Goal: Information Seeking & Learning: Learn about a topic

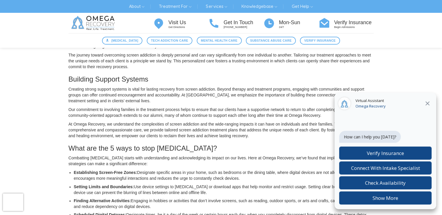
scroll to position [484, 0]
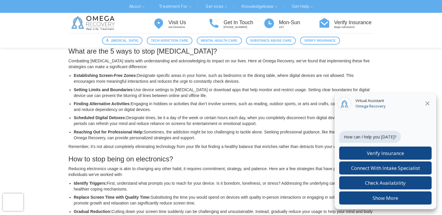
click at [427, 105] on icon at bounding box center [427, 103] width 7 height 7
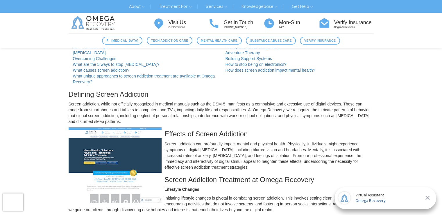
scroll to position [0, 0]
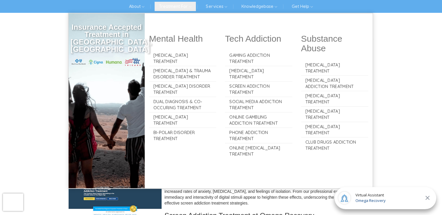
click at [188, 8] on link "Treatment For" at bounding box center [175, 6] width 41 height 9
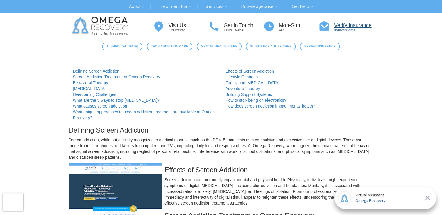
click at [344, 28] on h4 "Verify Insurance" at bounding box center [354, 26] width 40 height 6
click at [178, 25] on h4 "Visit Us" at bounding box center [189, 26] width 40 height 6
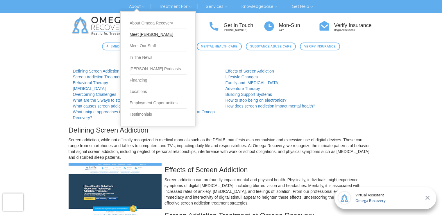
click at [132, 32] on link "Meet [PERSON_NAME]" at bounding box center [158, 34] width 57 height 11
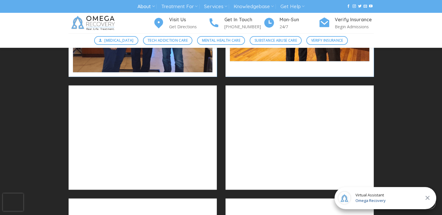
scroll to position [582, 0]
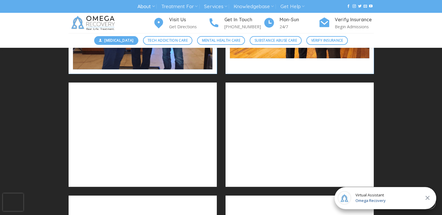
click at [110, 41] on span "[MEDICAL_DATA]" at bounding box center [118, 41] width 29 height 6
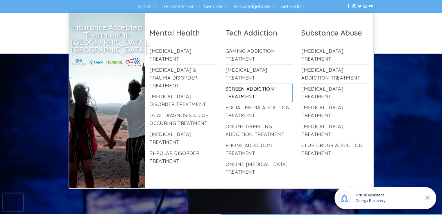
click at [255, 90] on link "Screen Addiction Treatment" at bounding box center [259, 92] width 67 height 19
